Goal: Contribute content

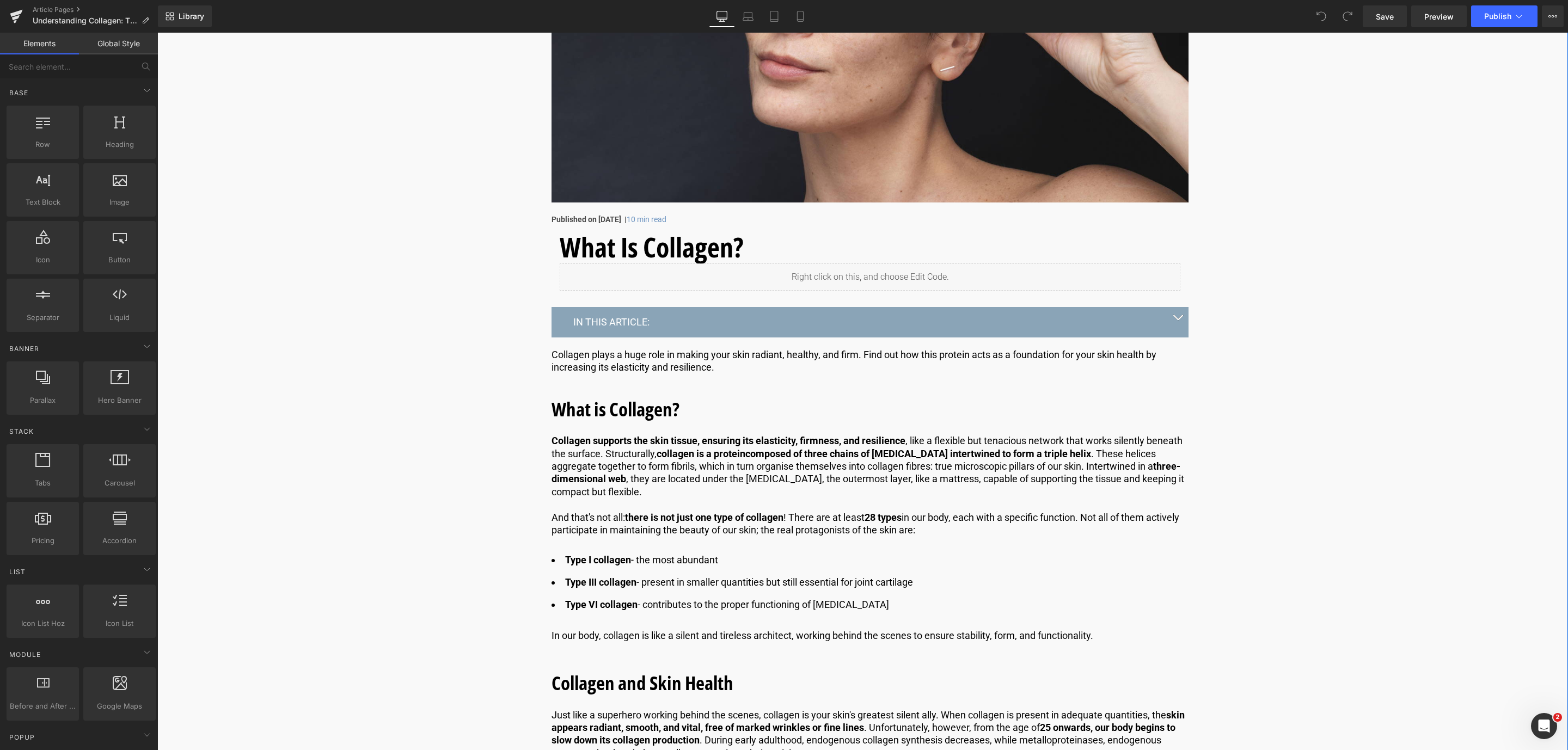
scroll to position [408, 0]
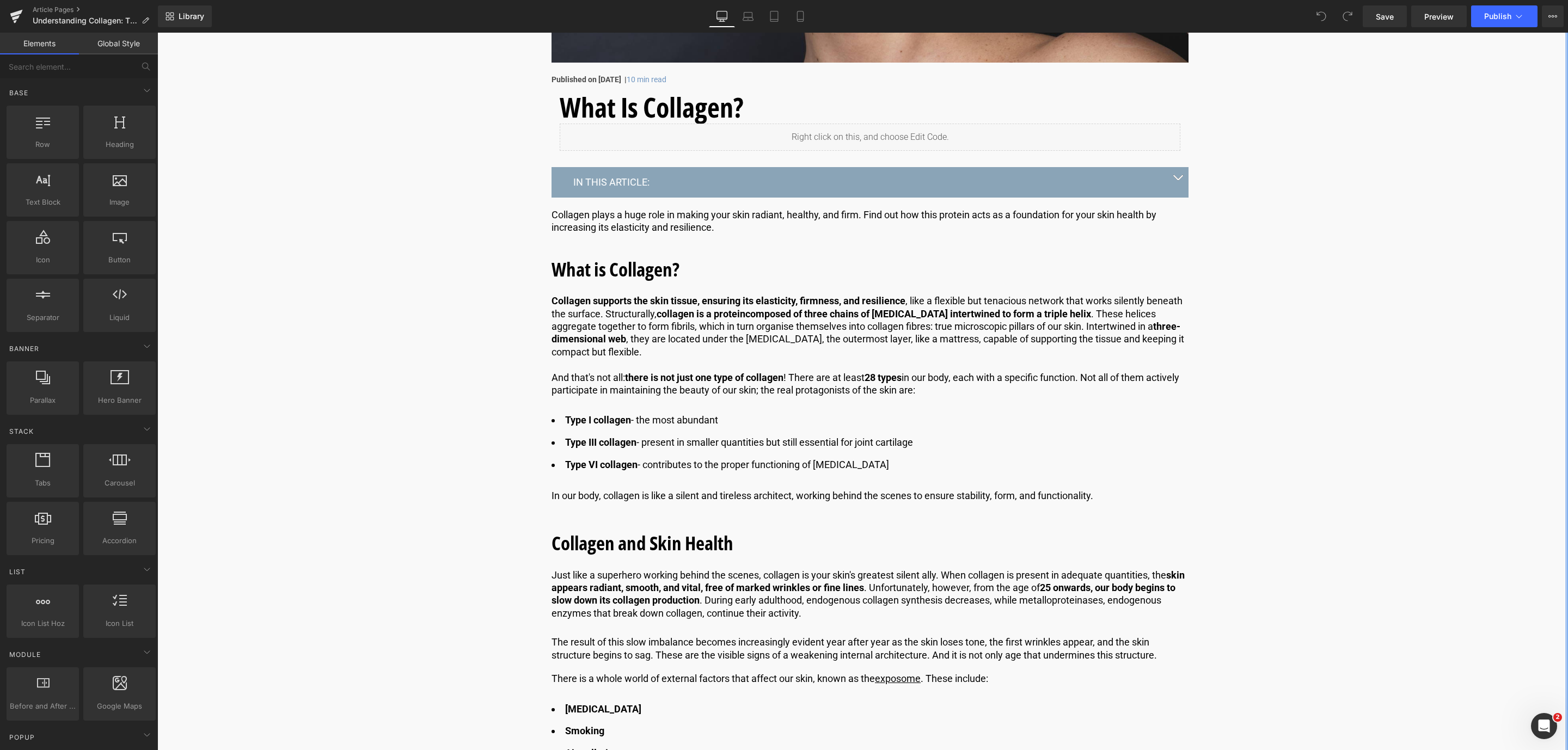
drag, startPoint x: 688, startPoint y: 422, endPoint x: 679, endPoint y: 419, distance: 9.5
click at [688, 422] on li "Type I collagen - the most abundant" at bounding box center [869, 420] width 637 height 16
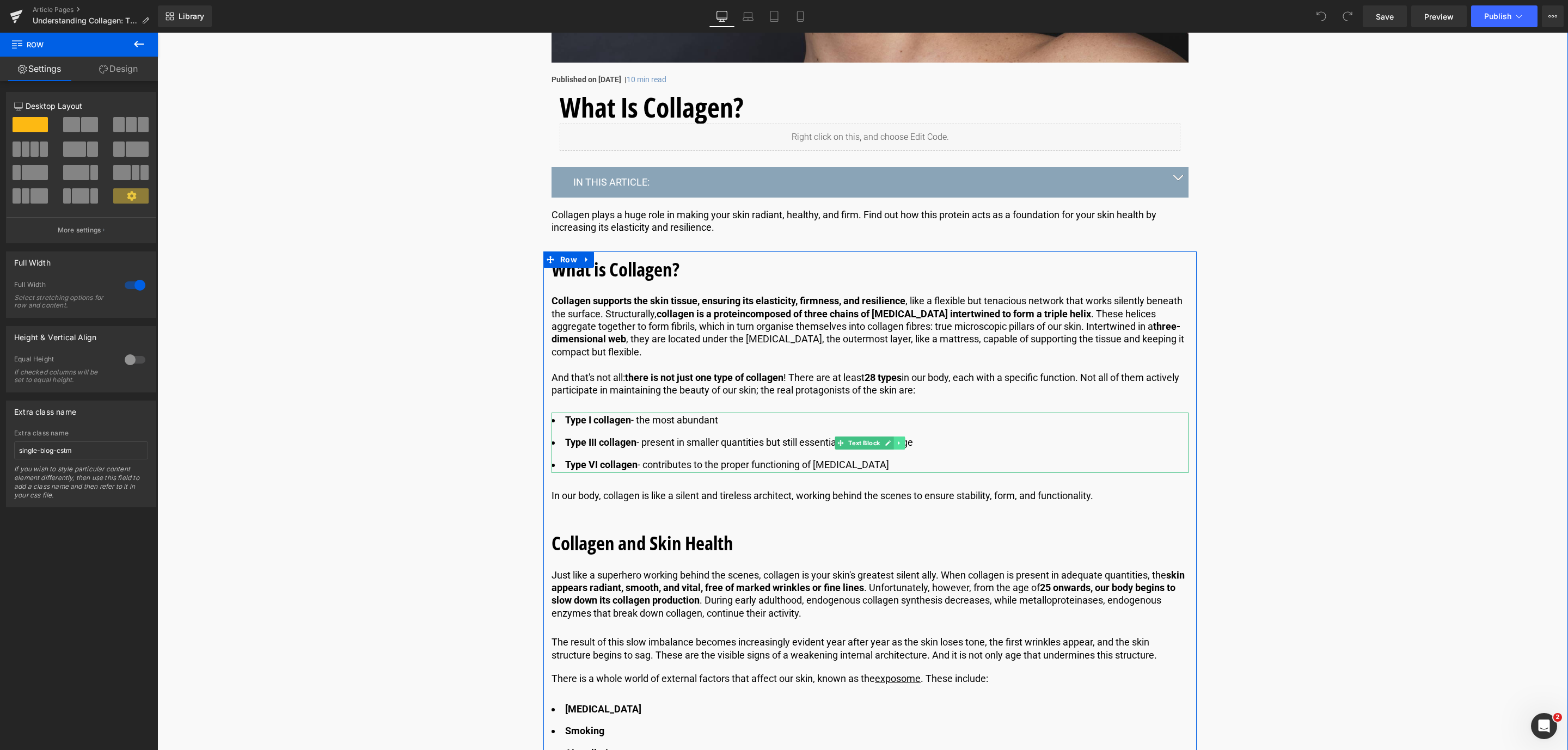
click at [894, 439] on link at bounding box center [900, 444] width 11 height 13
click at [905, 441] on icon at bounding box center [905, 443] width 6 height 6
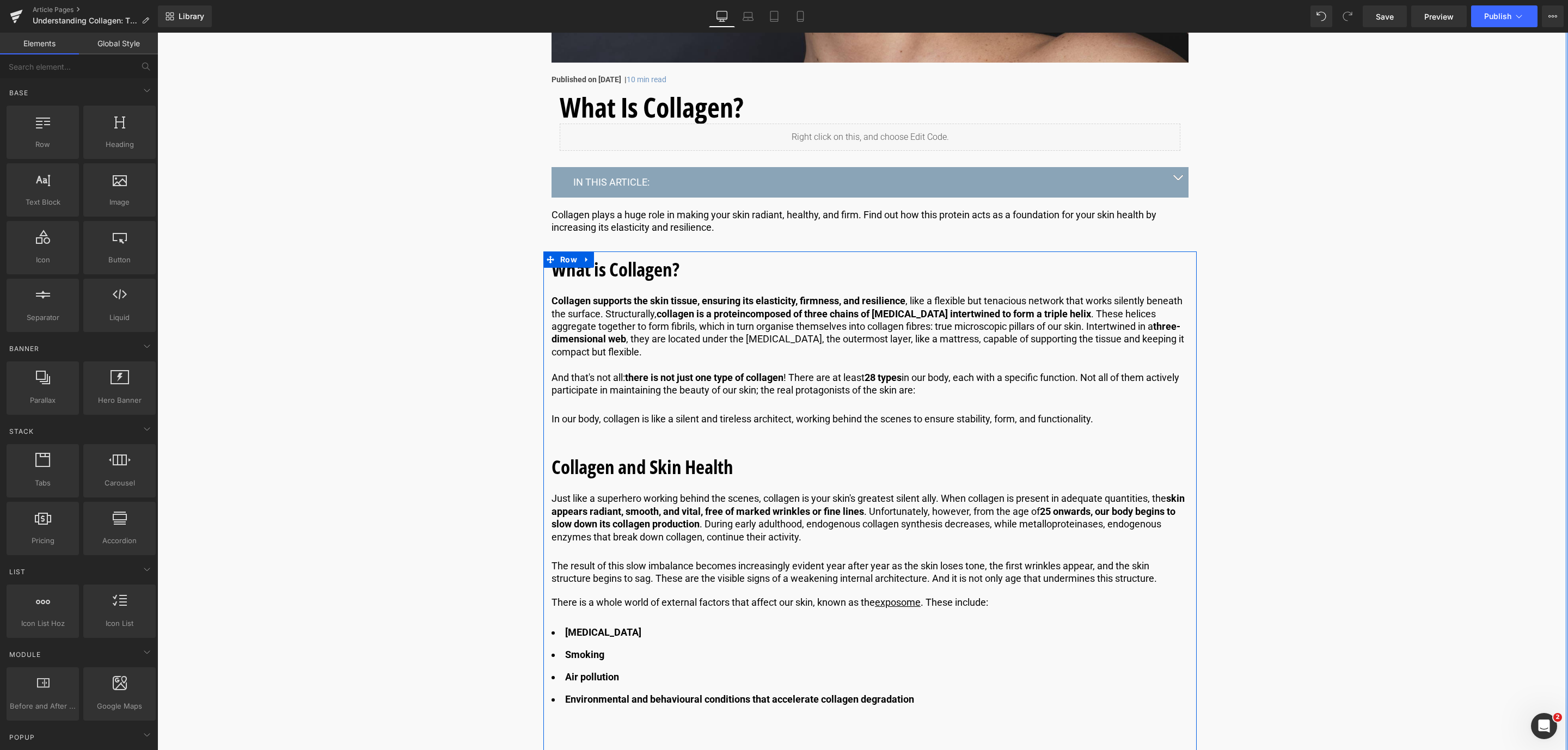
click at [157, 32] on div at bounding box center [157, 32] width 0 height 0
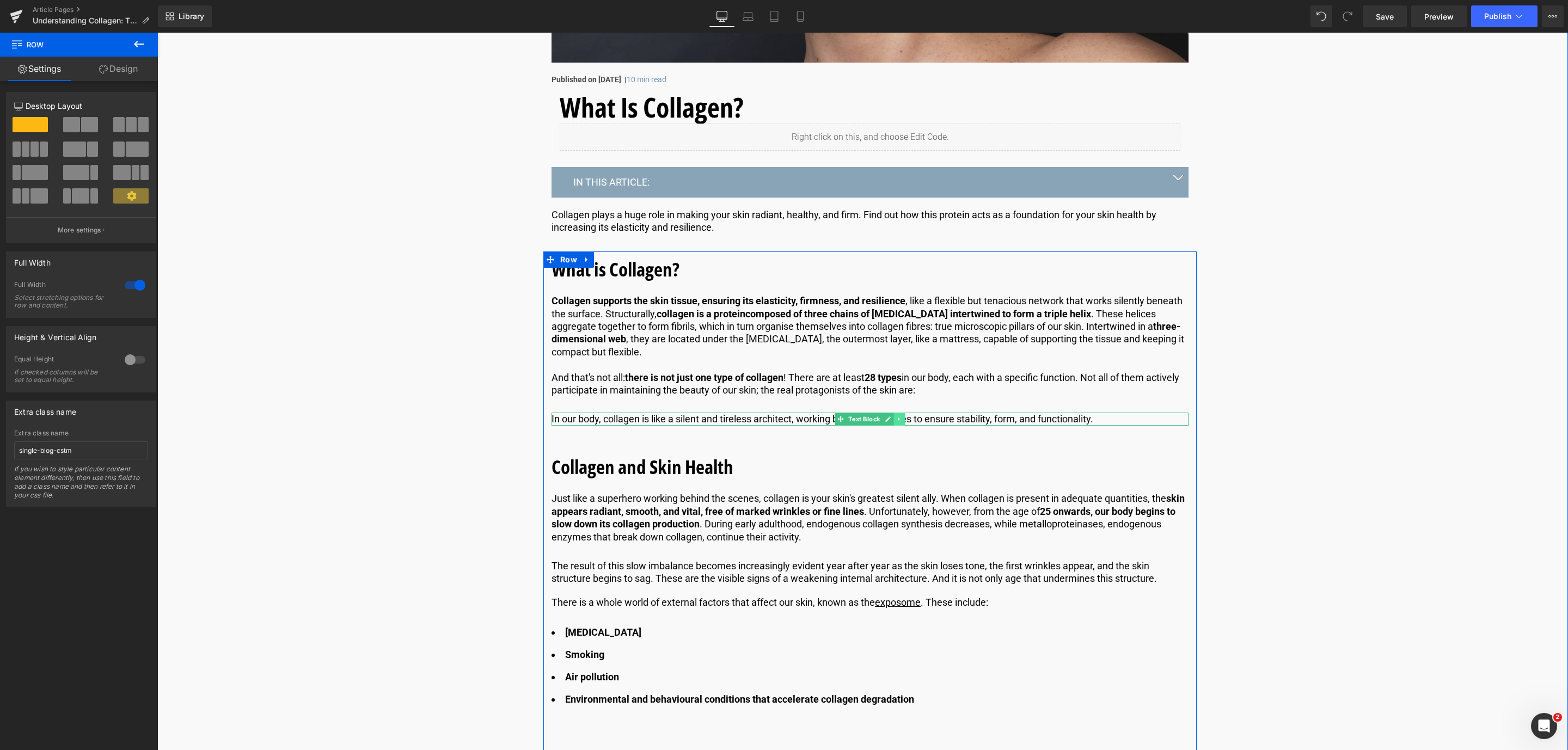
click at [899, 420] on icon at bounding box center [899, 419] width 6 height 7
click at [903, 420] on icon at bounding box center [905, 419] width 6 height 6
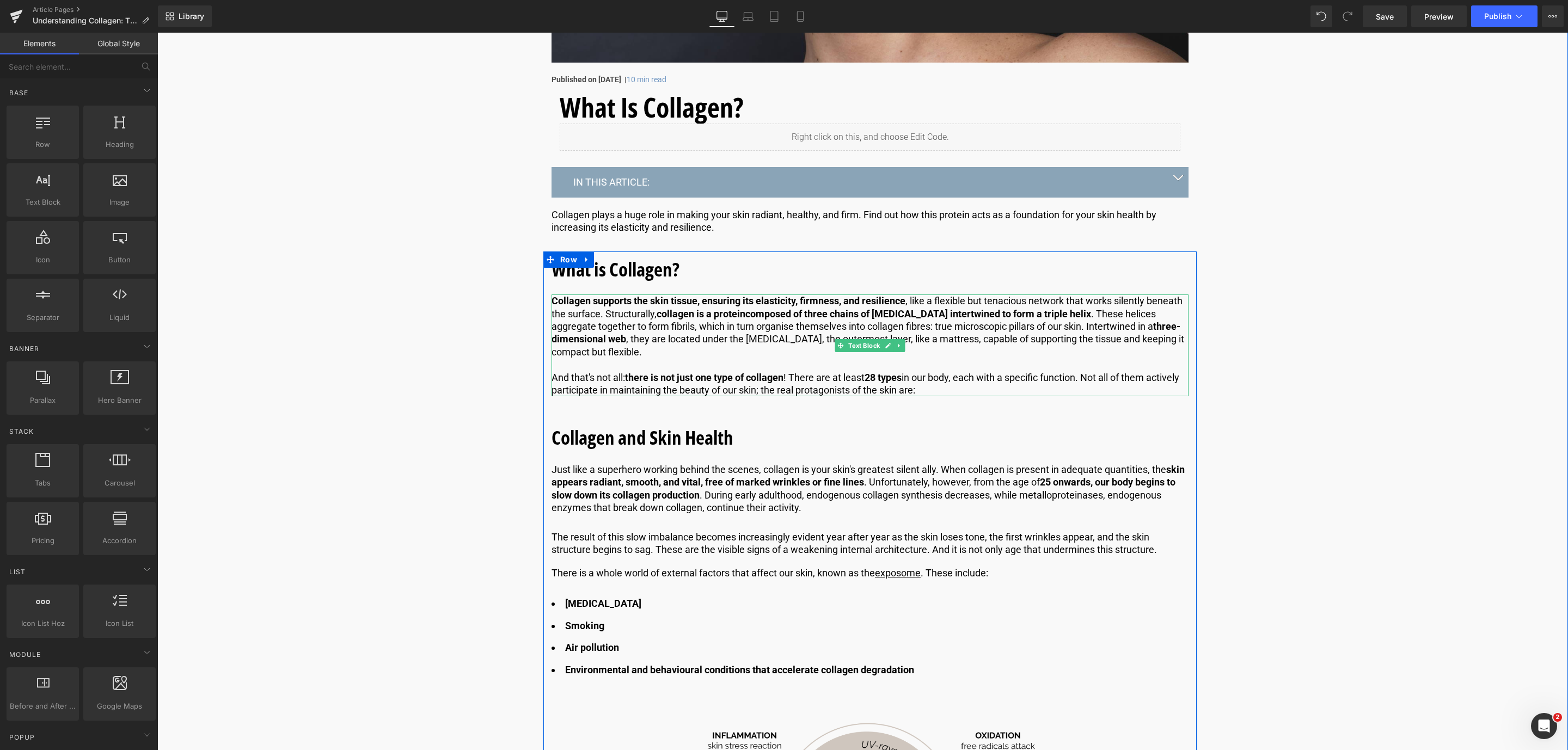
click at [677, 382] on strong "there is not just one type of collagen" at bounding box center [704, 378] width 158 height 11
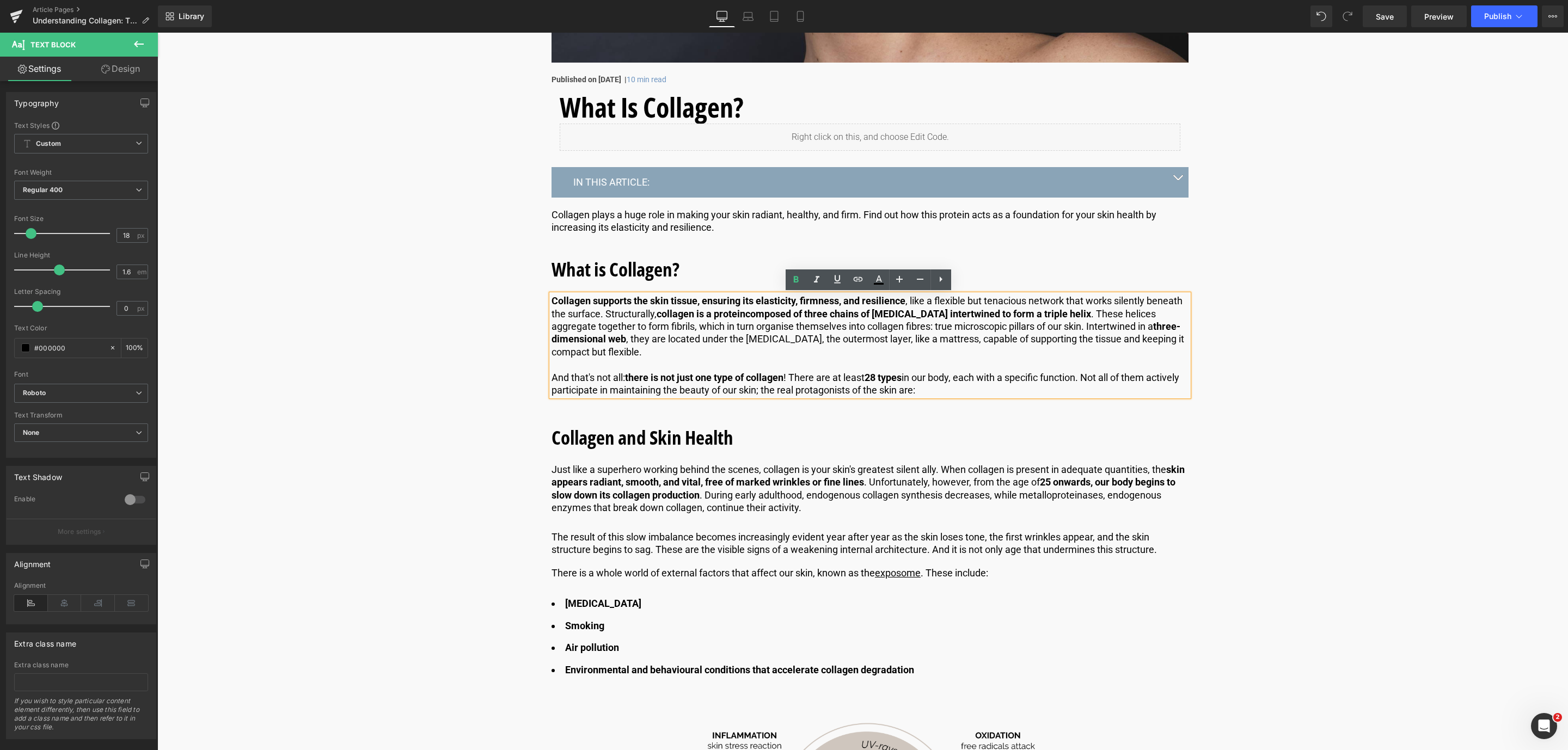
drag, startPoint x: 977, startPoint y: 390, endPoint x: 551, endPoint y: 377, distance: 426.2
click at [551, 377] on p "And that's not all: there is not just one type of collagen ! There are at least…" at bounding box center [869, 384] width 637 height 26
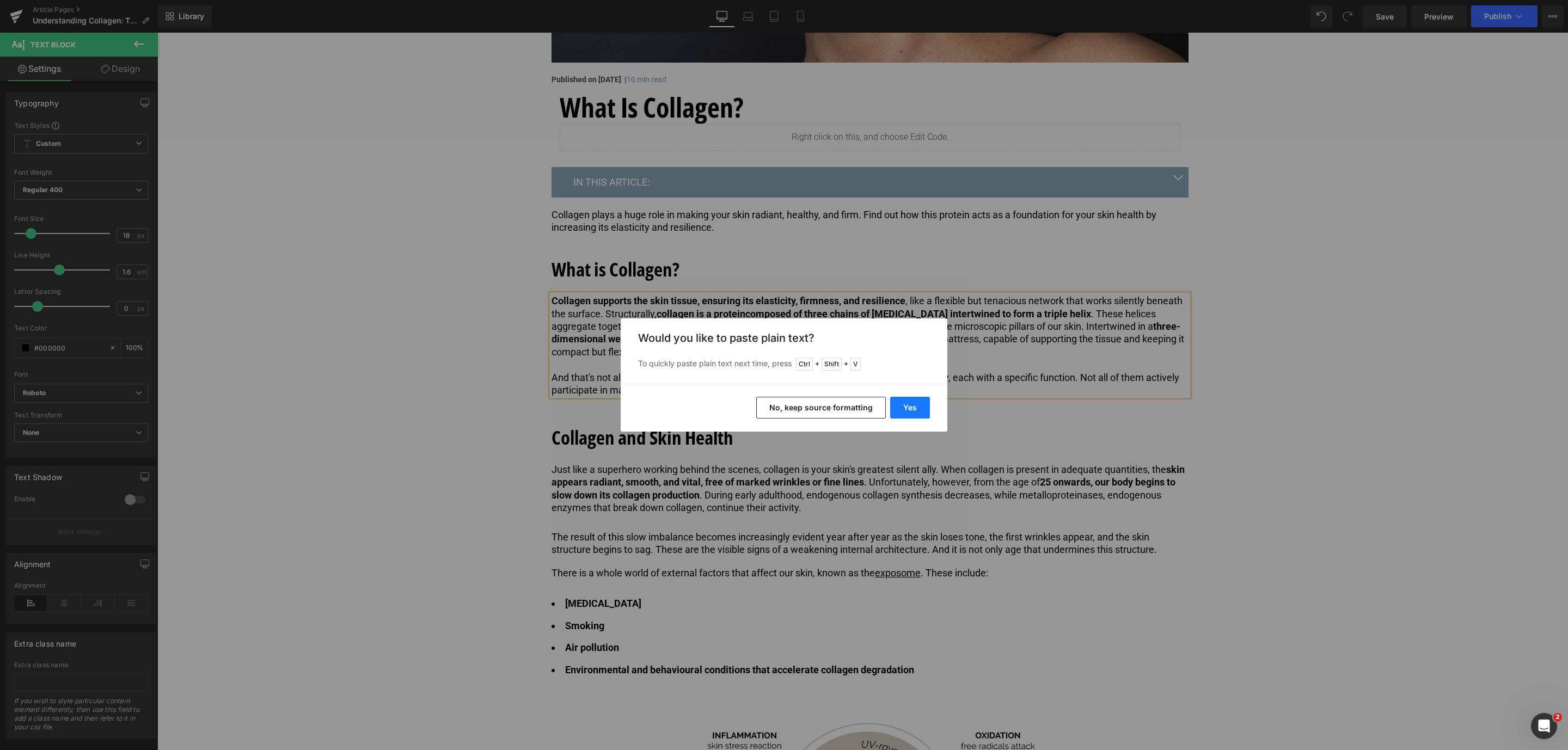
click at [900, 403] on button "Yes" at bounding box center [910, 407] width 40 height 22
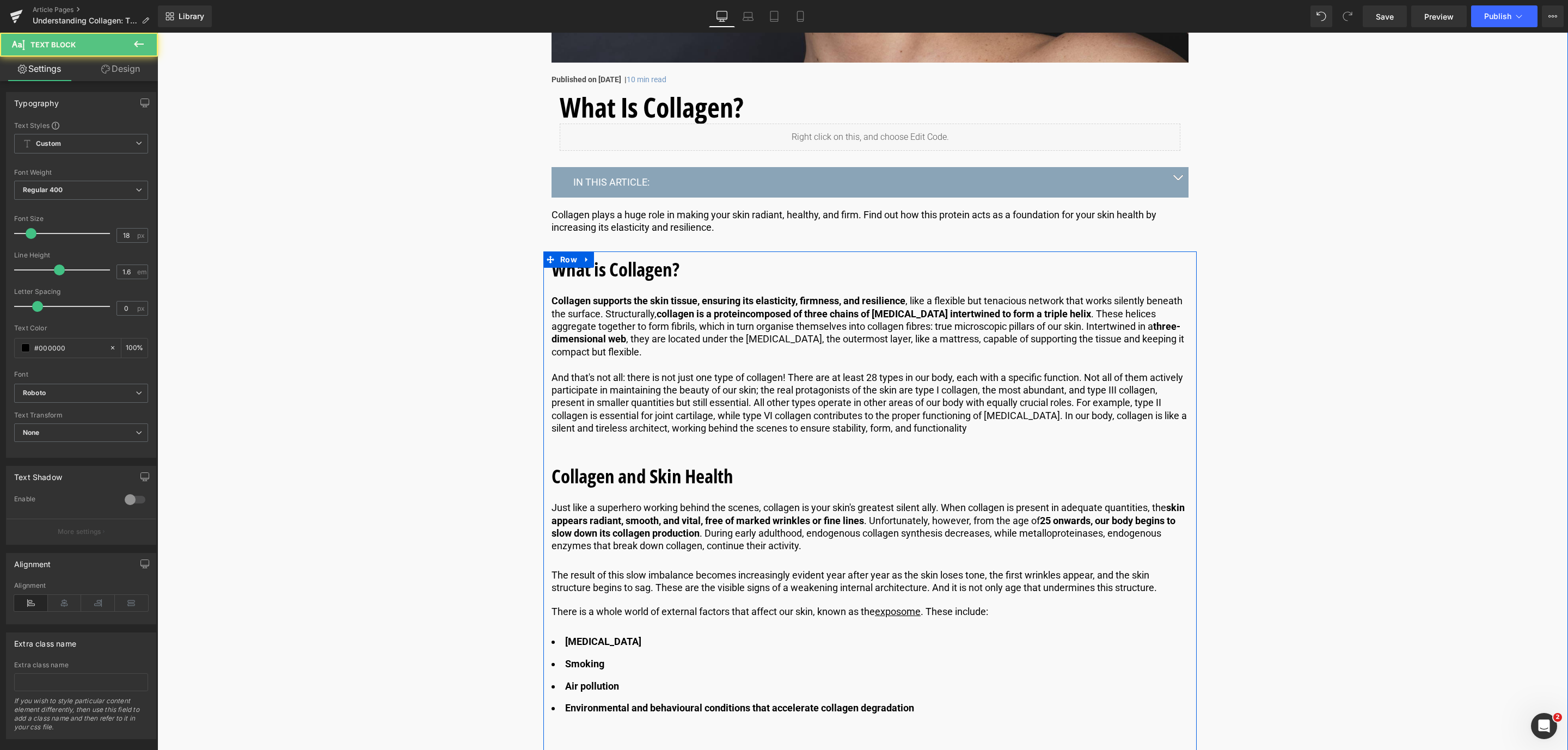
click at [597, 413] on p "And that's not all: there is not just one type of collagen! There are at least …" at bounding box center [869, 403] width 637 height 64
click at [1014, 427] on p "And that's not all: there is not just one type of collagen! There are at least …" at bounding box center [869, 403] width 637 height 64
drag, startPoint x: 865, startPoint y: 374, endPoint x: 955, endPoint y: 381, distance: 90.3
click at [955, 381] on p "And that's not all: there is not just one type of collagen! There are at least …" at bounding box center [869, 403] width 637 height 64
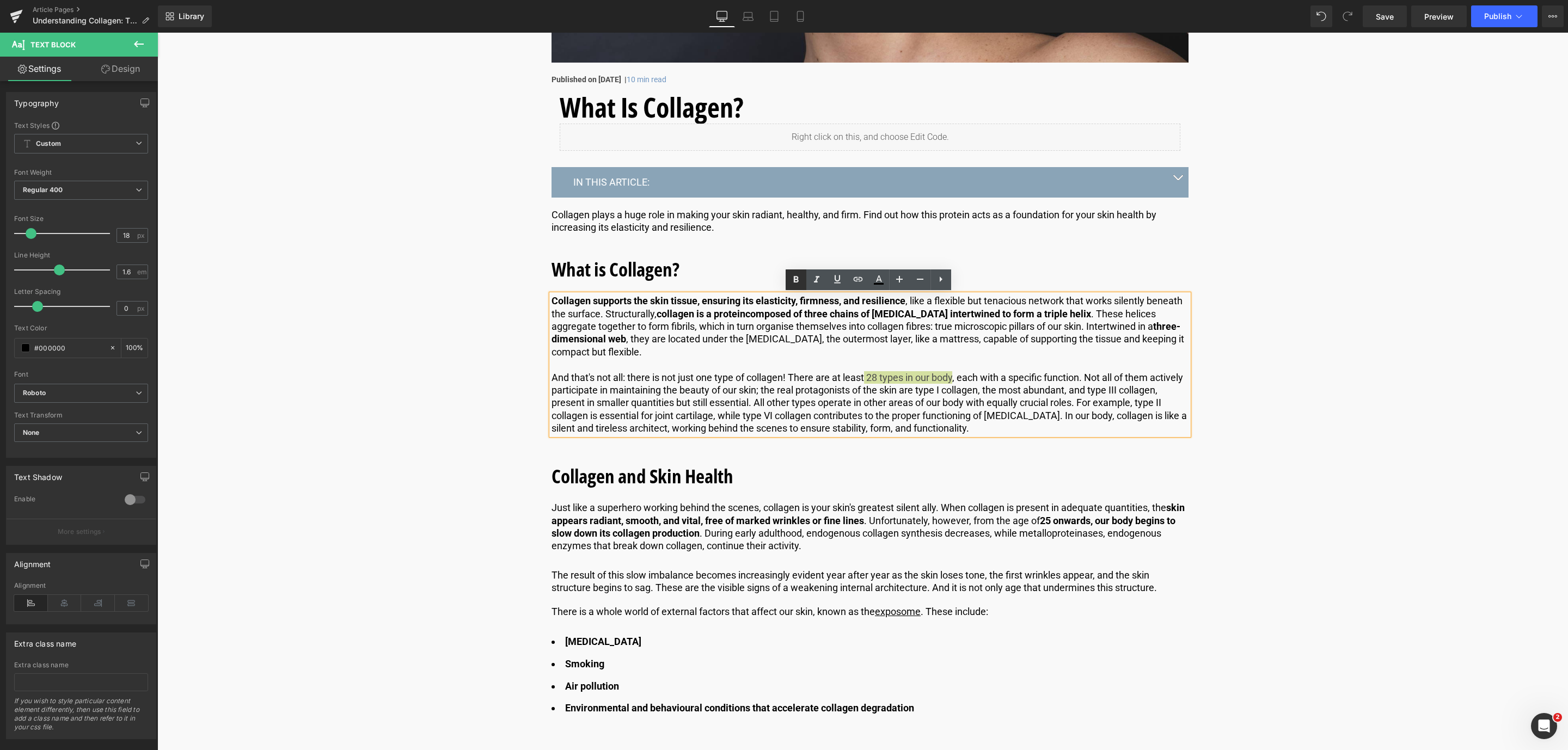
click at [799, 275] on icon at bounding box center [796, 280] width 13 height 13
drag, startPoint x: 868, startPoint y: 374, endPoint x: 862, endPoint y: 373, distance: 6.1
click at [862, 373] on p "And that's not all: there is not just one type of collagen! There are at least …" at bounding box center [869, 403] width 637 height 64
click at [914, 388] on p "And that's not all: there is not just one type of collagen! There are at least …" at bounding box center [869, 403] width 637 height 64
drag, startPoint x: 954, startPoint y: 388, endPoint x: 1017, endPoint y: 387, distance: 63.0
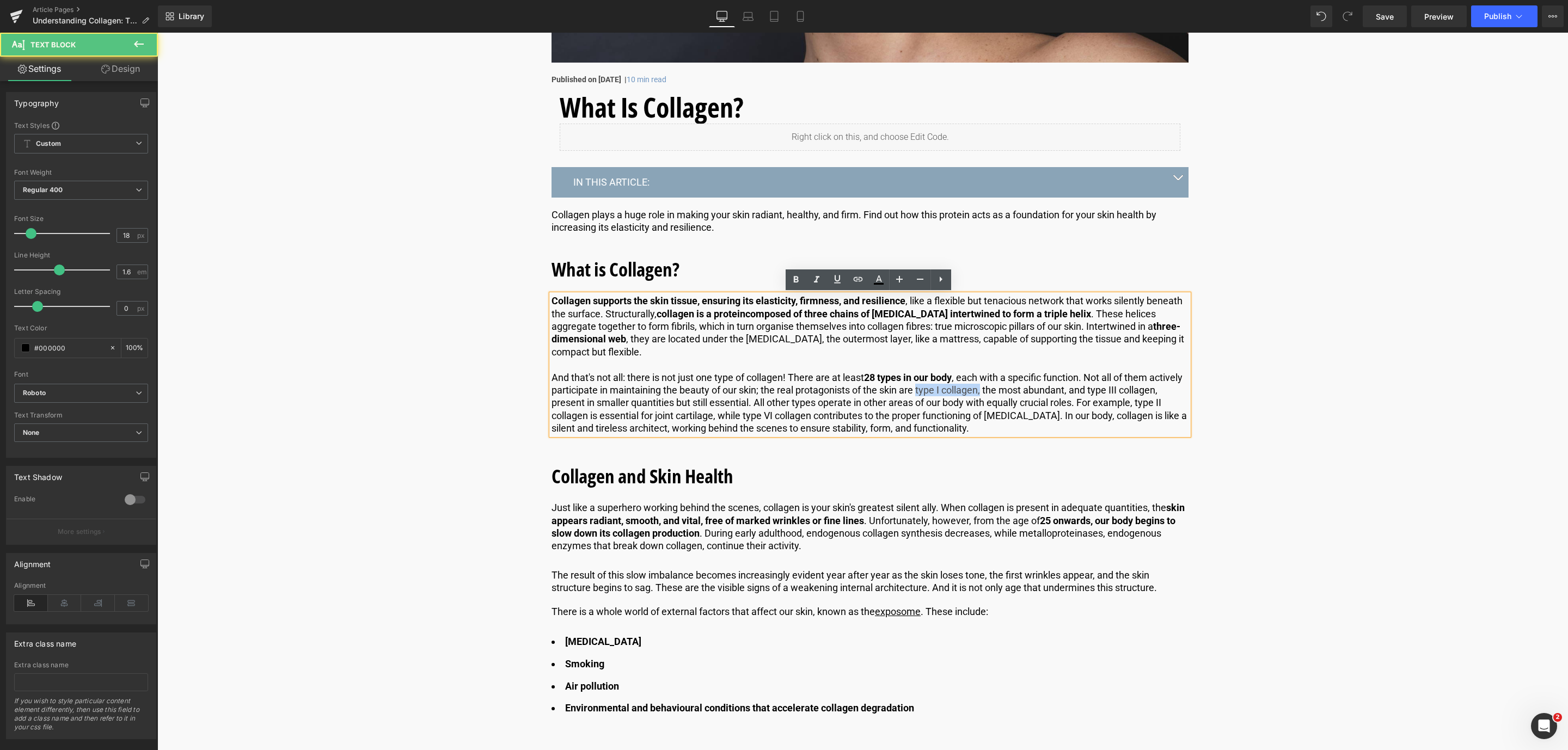
click at [1017, 387] on p "And that's not all: there is not just one type of collagen! There are at least …" at bounding box center [869, 403] width 637 height 64
click at [796, 283] on icon at bounding box center [796, 280] width 13 height 13
drag, startPoint x: 1126, startPoint y: 387, endPoint x: 1156, endPoint y: 391, distance: 30.3
click at [1044, 391] on p "And that's not all: there is not just one type of collagen! There are at least …" at bounding box center [869, 403] width 637 height 64
click at [797, 282] on icon at bounding box center [796, 279] width 5 height 7
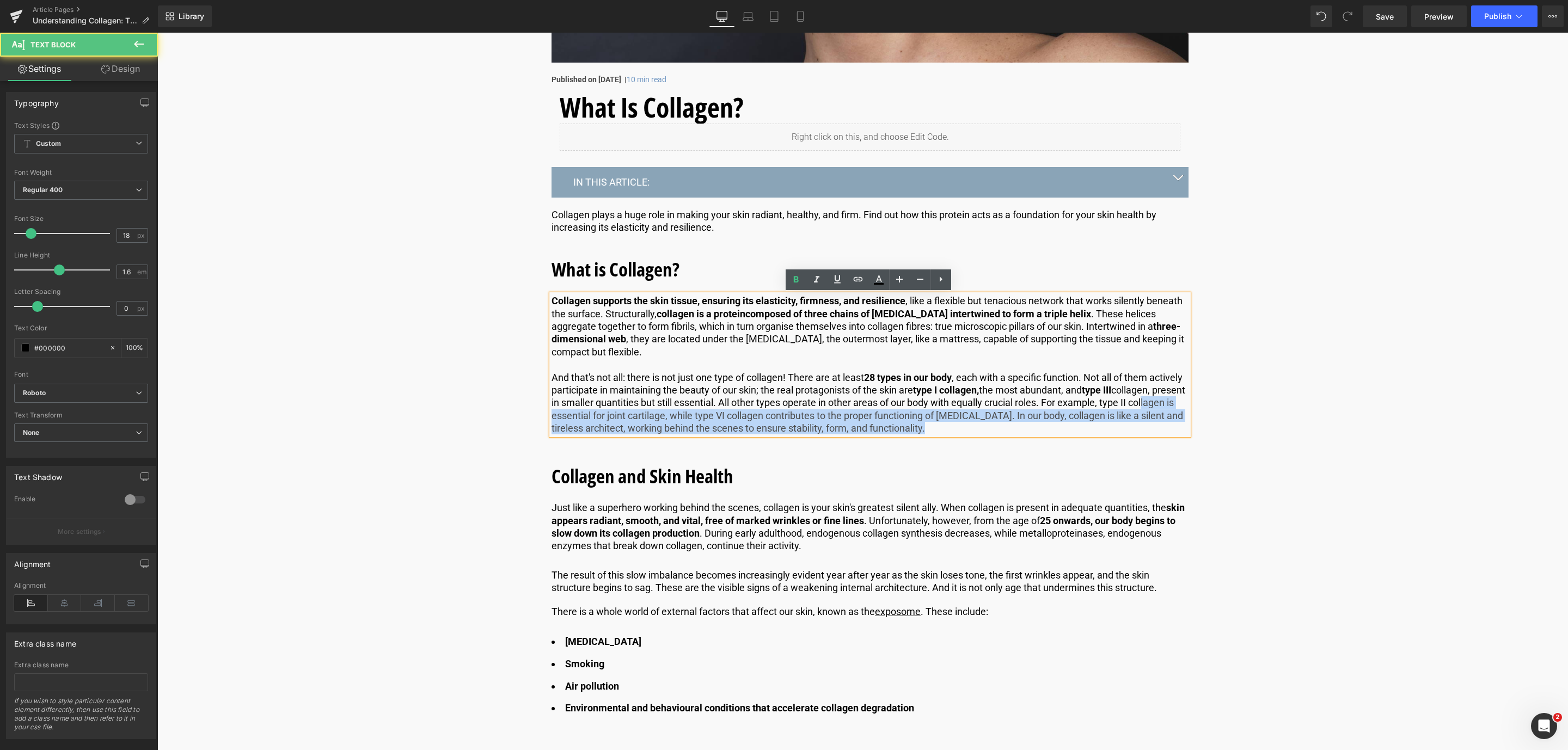
drag, startPoint x: 548, startPoint y: 415, endPoint x: 589, endPoint y: 414, distance: 41.0
click at [589, 414] on div "Collagen supports the skin tissue, ensuring its elasticity, firmness, and resil…" at bounding box center [869, 364] width 637 height 140
click at [634, 415] on p "And that's not all: there is not just one type of collagen! There are at least …" at bounding box center [869, 403] width 637 height 64
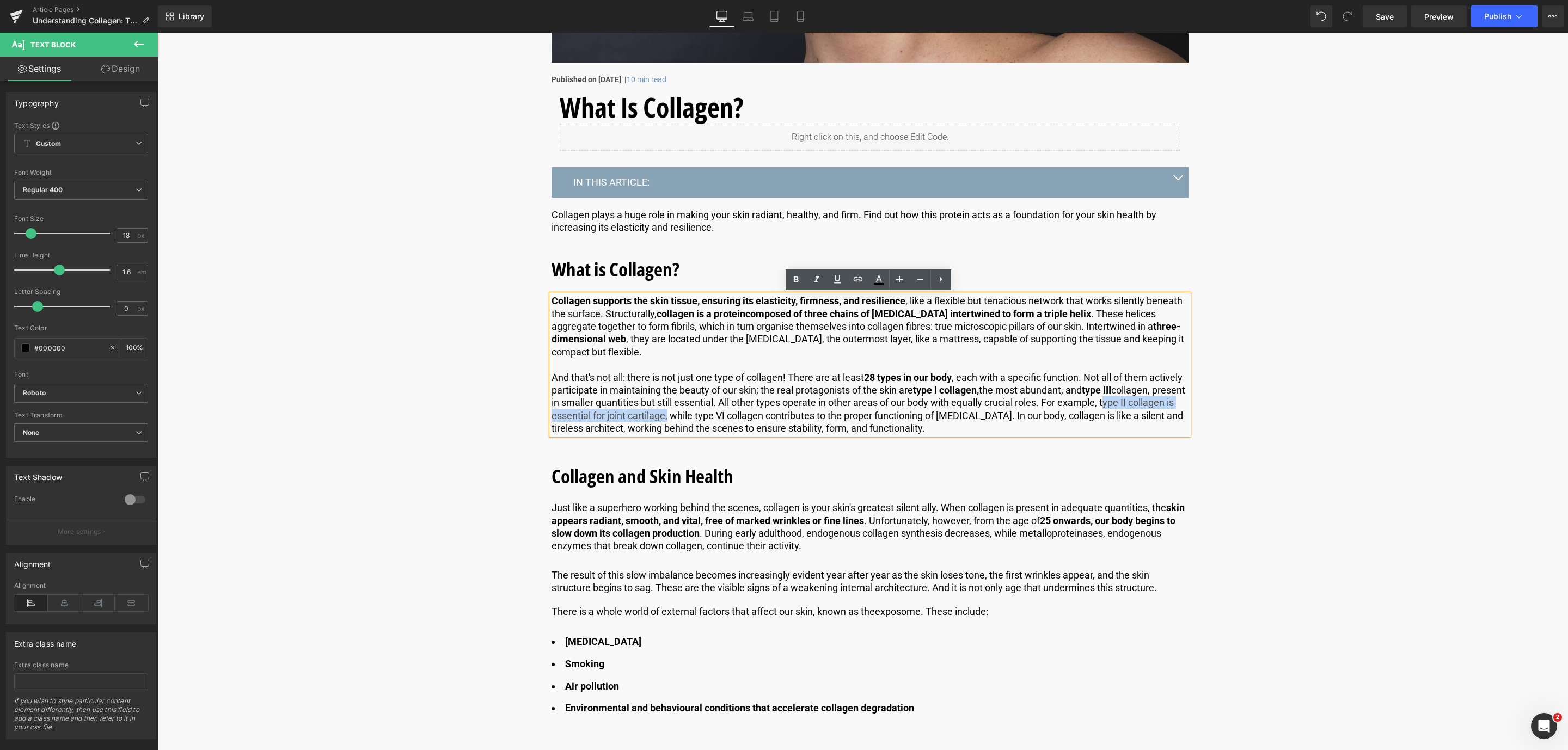
drag, startPoint x: 743, startPoint y: 413, endPoint x: 551, endPoint y: 417, distance: 192.0
click at [551, 417] on p "And that's not all: there is not just one type of collagen! There are at least …" at bounding box center [869, 403] width 637 height 64
click at [794, 281] on icon at bounding box center [796, 279] width 5 height 7
drag, startPoint x: 798, startPoint y: 415, endPoint x: 1081, endPoint y: 412, distance: 283.0
click at [1044, 412] on p "And that's not all: there is not just one type of collagen! There are at least …" at bounding box center [869, 403] width 637 height 64
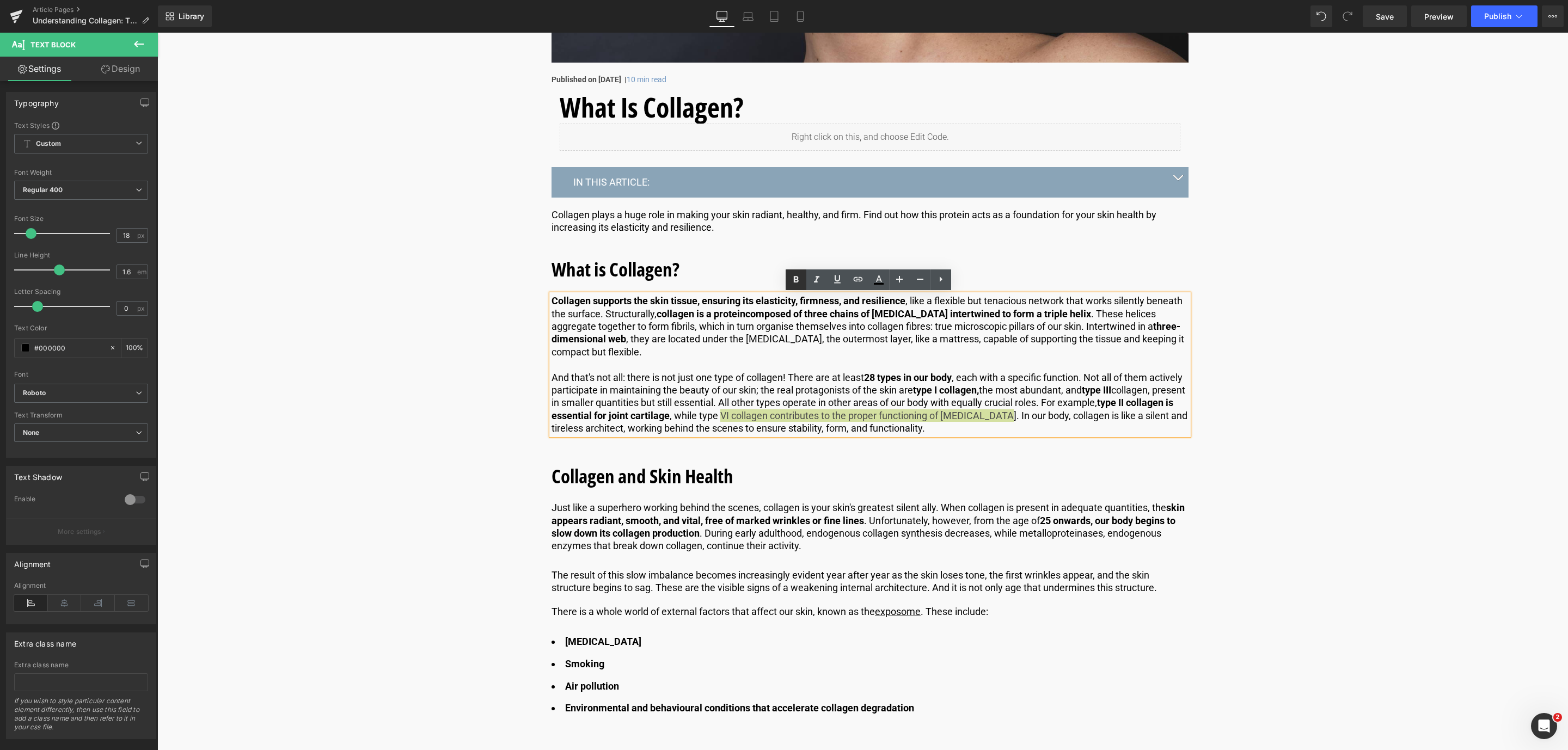
click at [795, 273] on icon at bounding box center [796, 280] width 13 height 13
click at [1044, 9] on link "Save" at bounding box center [1384, 16] width 44 height 22
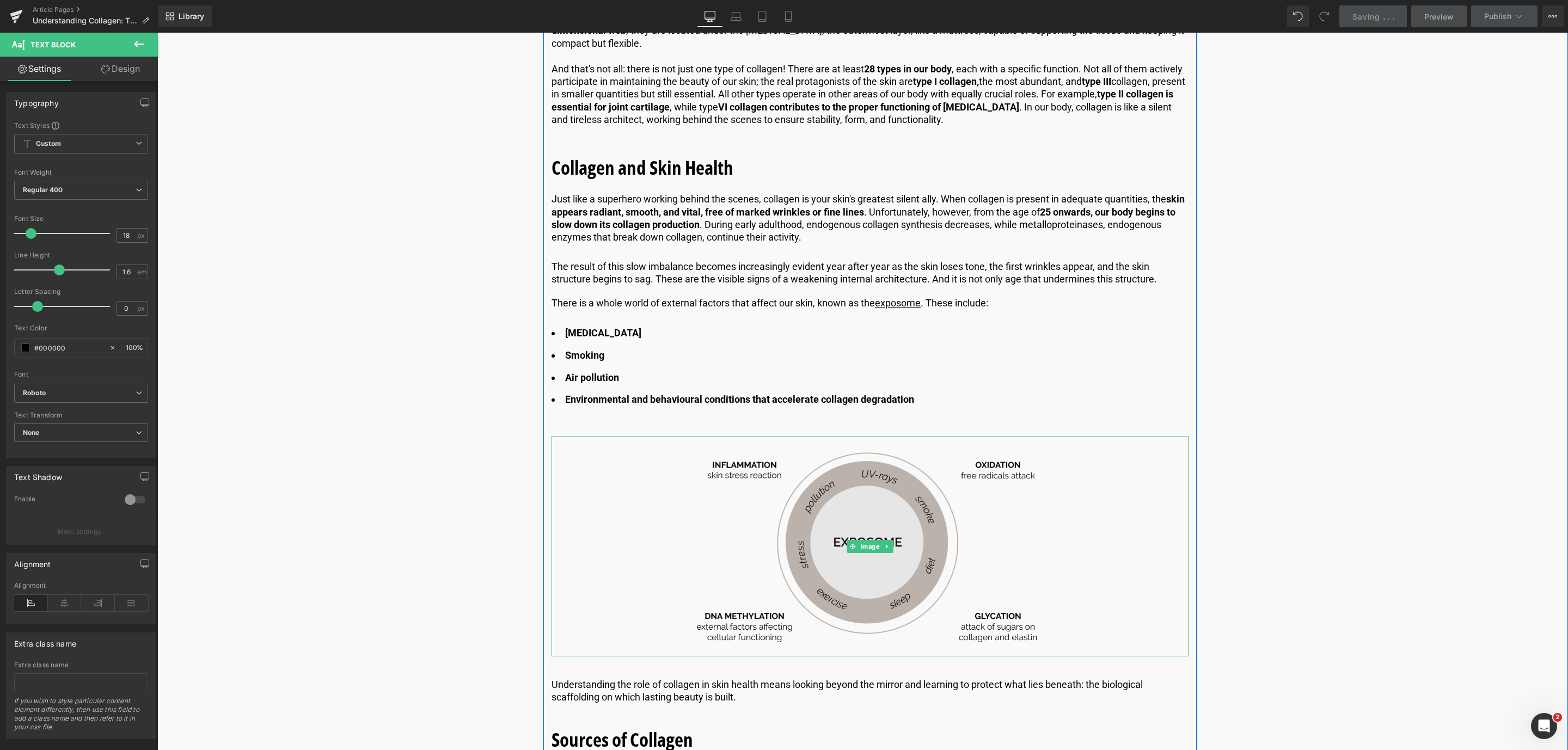
scroll to position [571, 0]
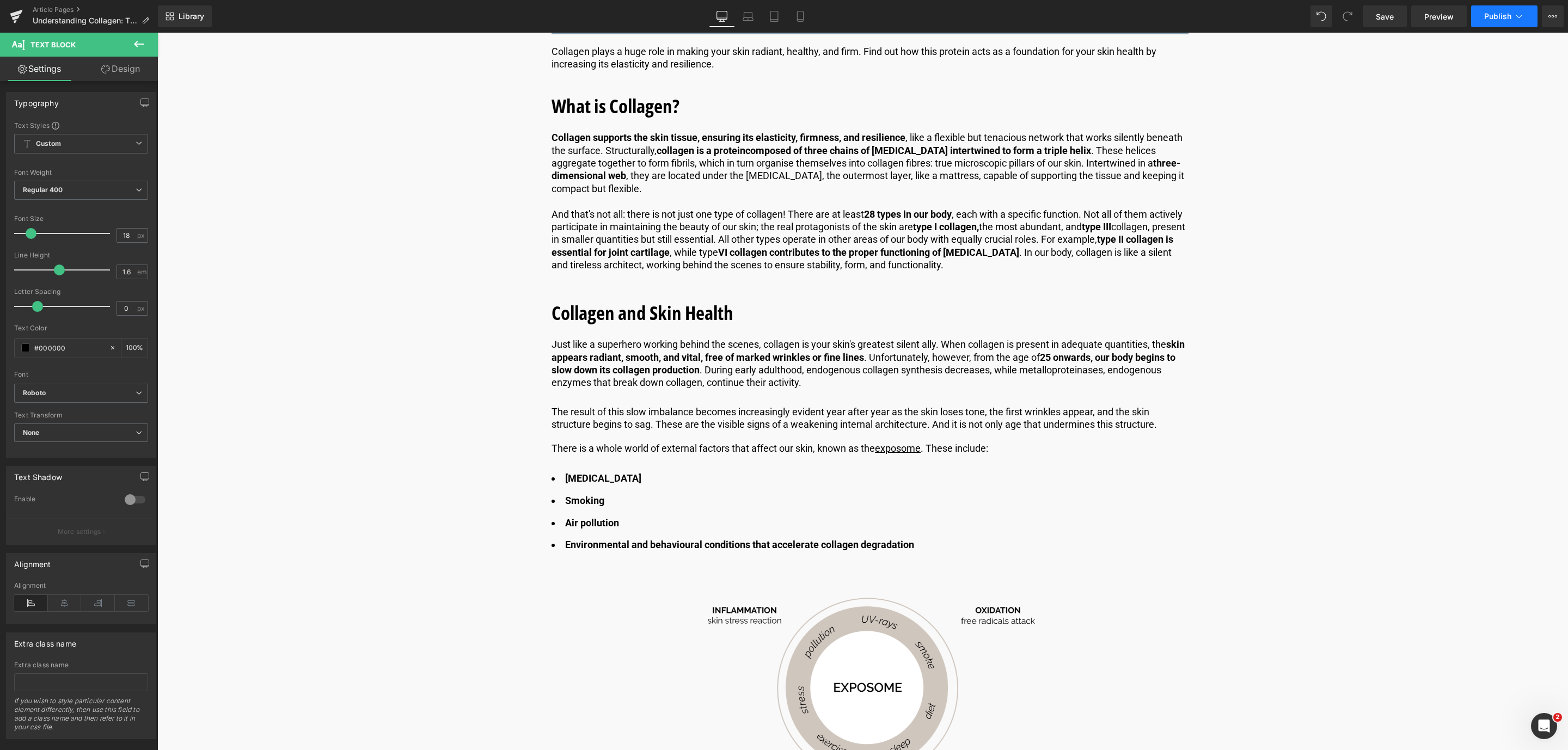
click at [1044, 25] on button "Publish" at bounding box center [1504, 16] width 67 height 22
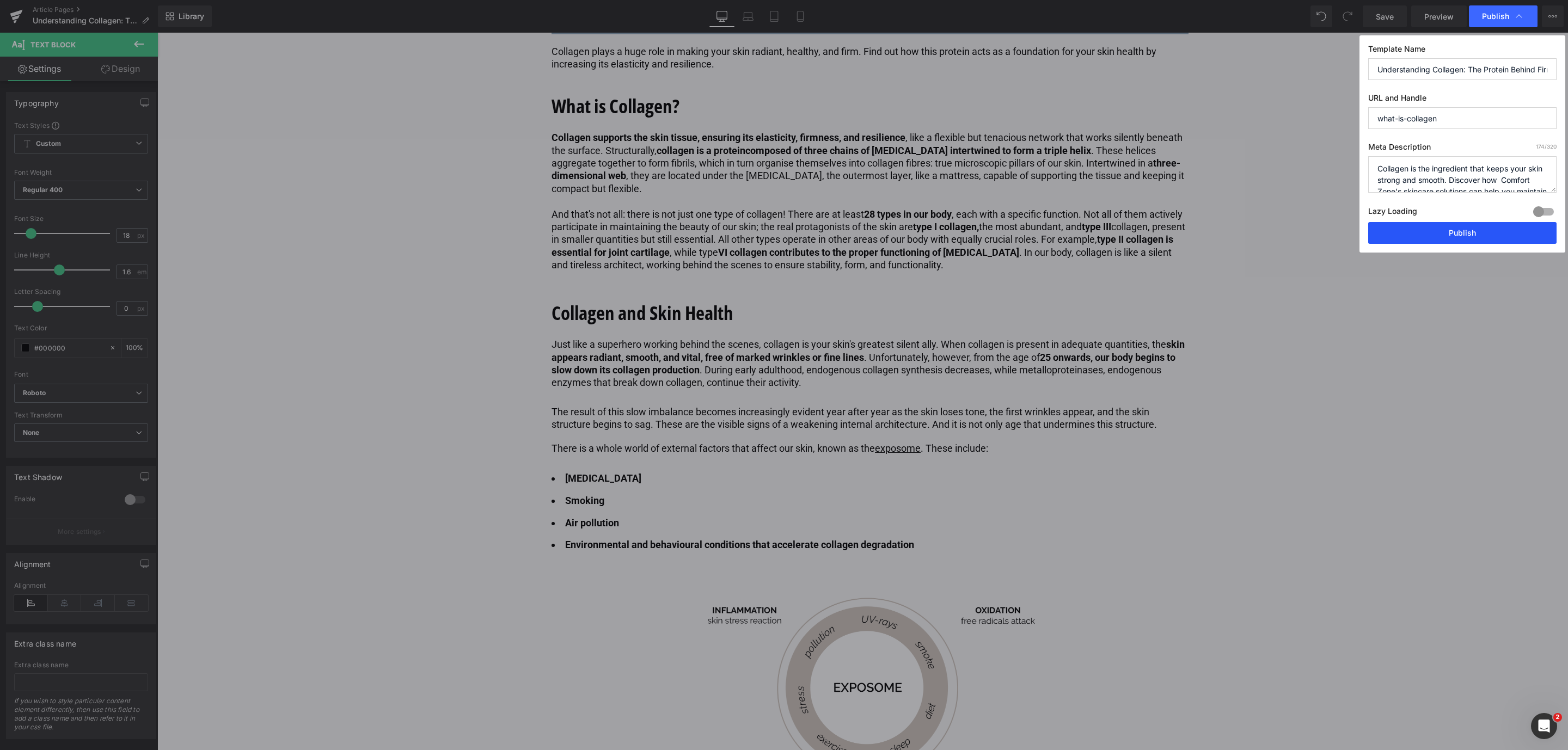
click at [1044, 230] on button "Publish" at bounding box center [1462, 232] width 189 height 22
